Goal: Navigation & Orientation: Find specific page/section

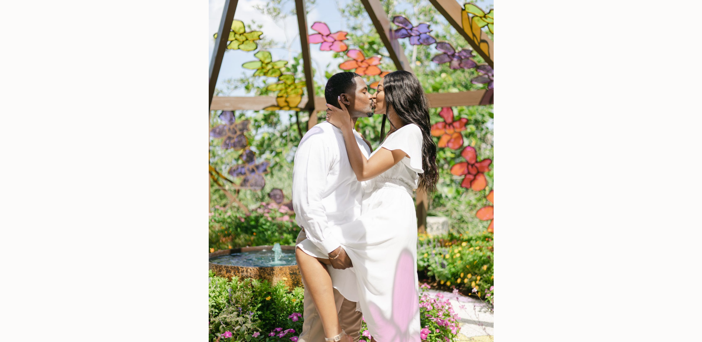
scroll to position [6257, 0]
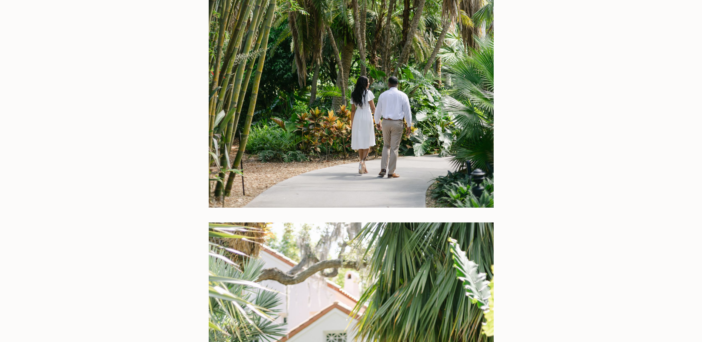
drag, startPoint x: 531, startPoint y: 117, endPoint x: 514, endPoint y: 205, distance: 90.0
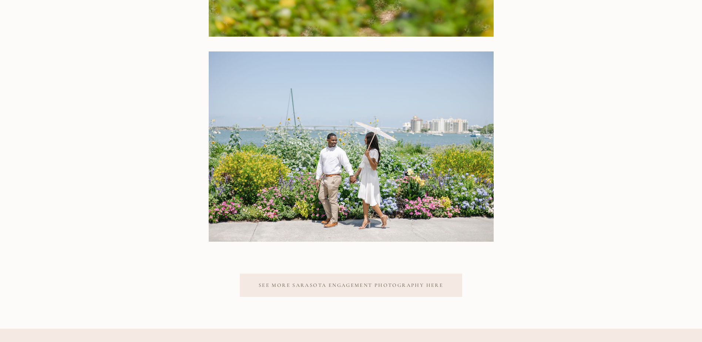
scroll to position [12899, 0]
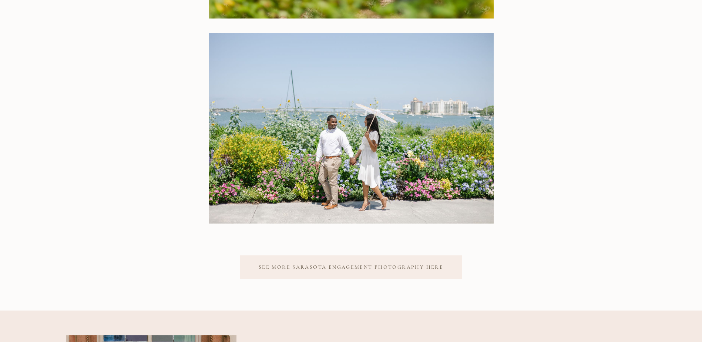
click at [317, 255] on link "See More Sarasota Engagement Photography Here" at bounding box center [351, 266] width 223 height 23
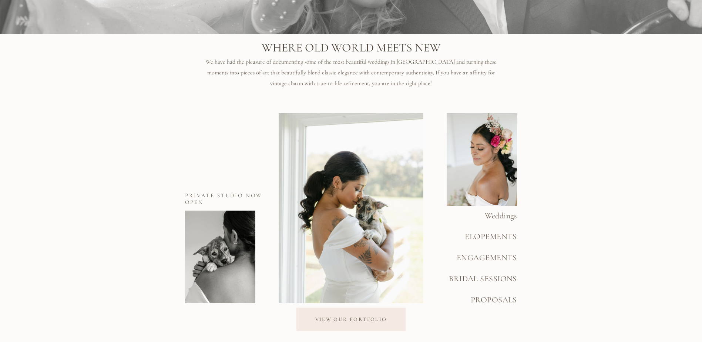
scroll to position [1740, 0]
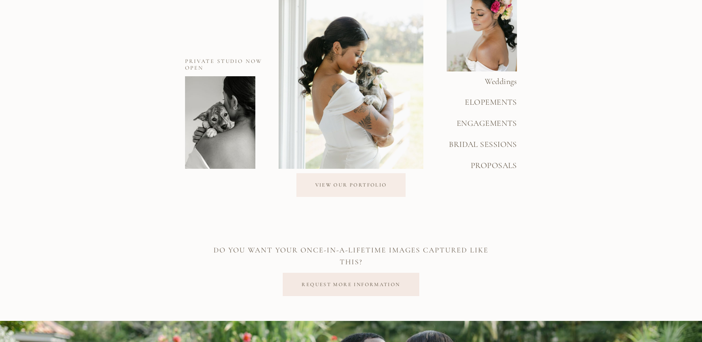
click at [372, 187] on span "View Our Portfolio" at bounding box center [351, 185] width 72 height 9
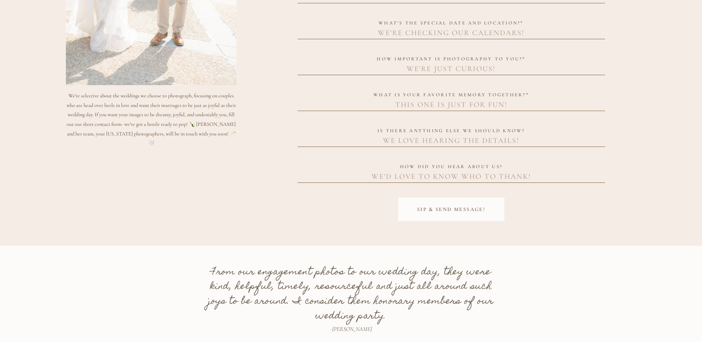
scroll to position [1037, 0]
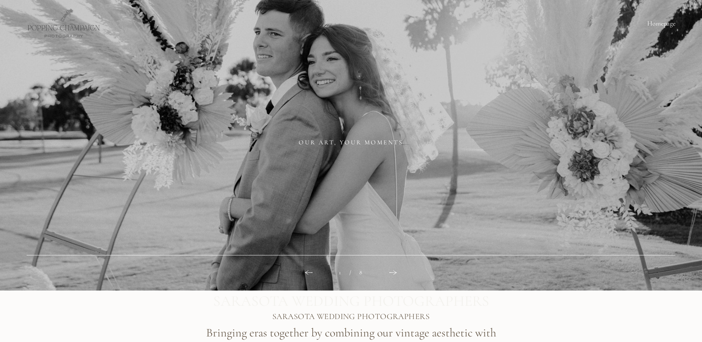
scroll to position [1740, 0]
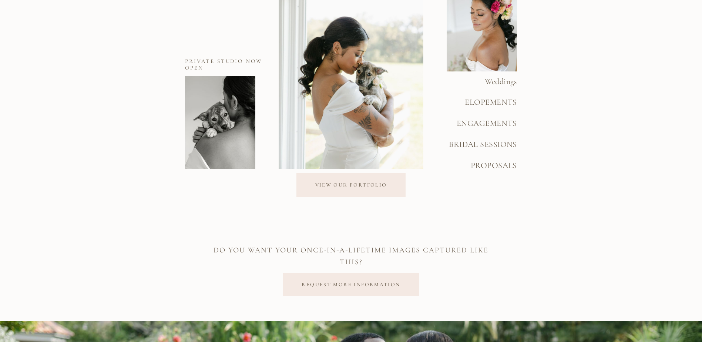
click at [501, 123] on span "ENGAGEMENTS" at bounding box center [487, 123] width 60 height 10
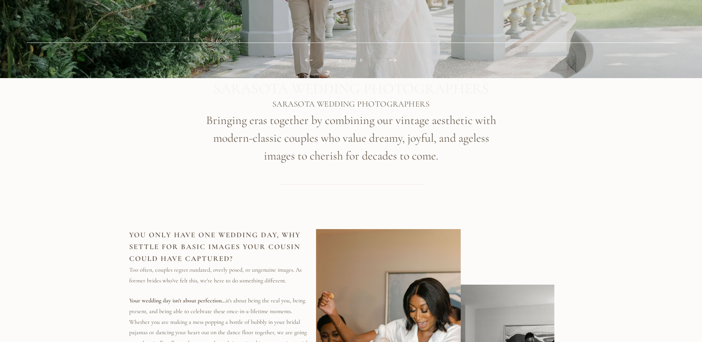
scroll to position [0, 0]
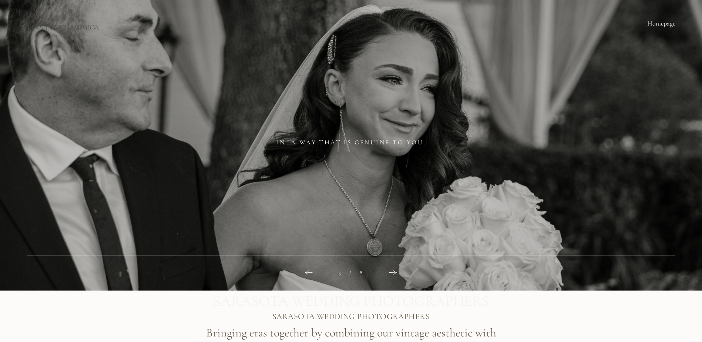
drag, startPoint x: 597, startPoint y: 257, endPoint x: 589, endPoint y: 154, distance: 103.6
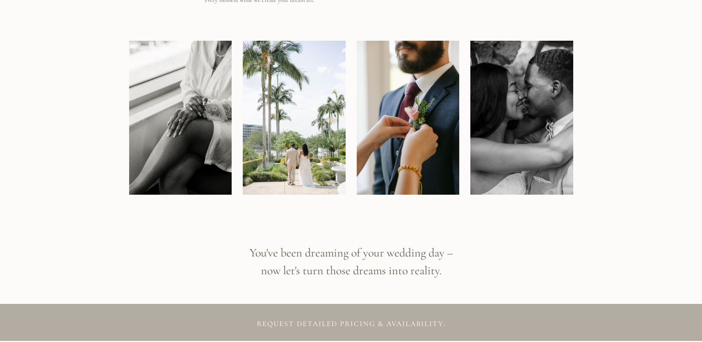
drag, startPoint x: 572, startPoint y: 130, endPoint x: 572, endPoint y: 301, distance: 171.1
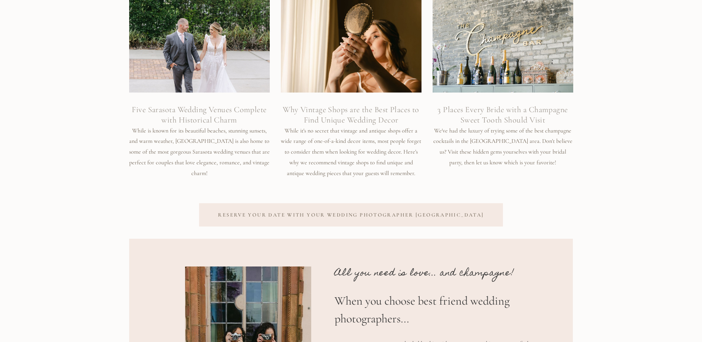
scroll to position [4739, 0]
